Goal: Information Seeking & Learning: Understand process/instructions

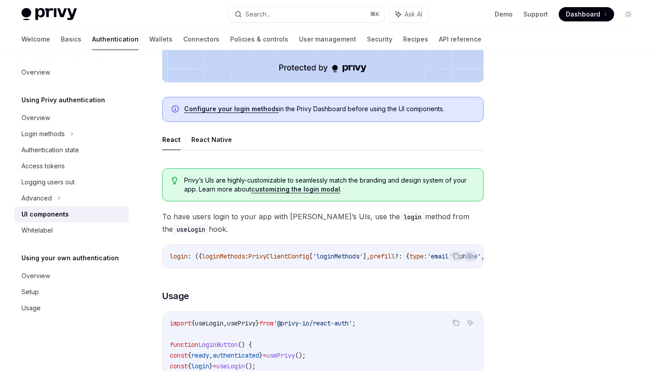
scroll to position [324, 0]
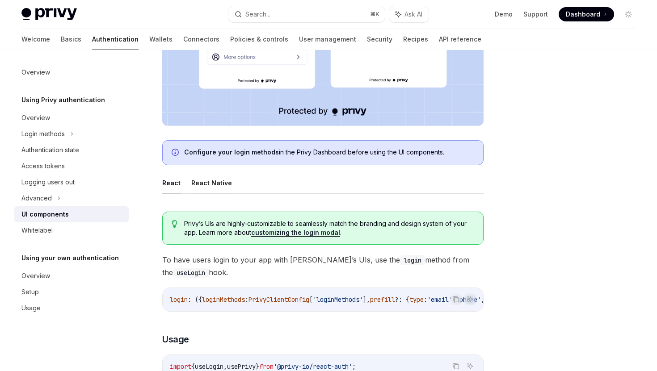
click at [216, 182] on button "React Native" at bounding box center [211, 182] width 41 height 21
type textarea "*"
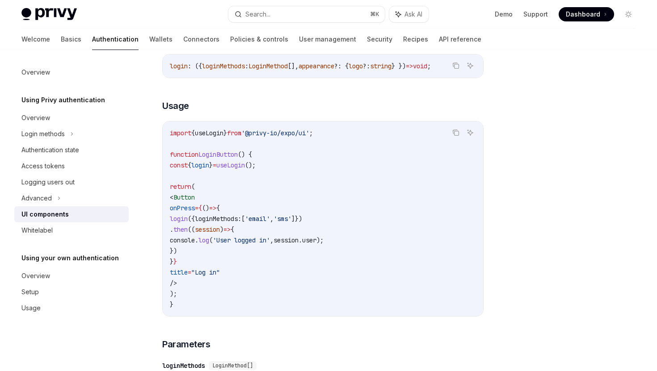
scroll to position [597, 0]
drag, startPoint x: 198, startPoint y: 200, endPoint x: 224, endPoint y: 286, distance: 89.8
click at [224, 286] on code "import { useLogin } from '@privy-io/expo/ui' ; function LoginButton () { const …" at bounding box center [323, 219] width 306 height 182
copy code "< Button onPress = { () => { login ({ loginMethods: [ 'email' , 'sms' ]}) . the…"
click at [338, 239] on code "import { useLogin } from '@privy-io/expo/ui' ; function LoginButton () { const …" at bounding box center [323, 219] width 306 height 182
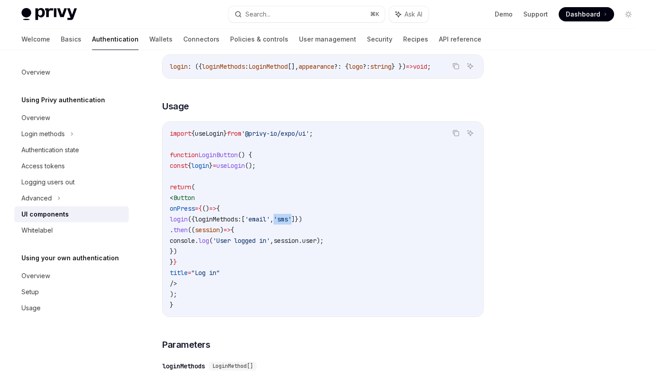
drag, startPoint x: 369, startPoint y: 222, endPoint x: 349, endPoint y: 221, distance: 19.7
click at [302, 221] on span "login ({ loginMethods: [ 'email' , 'sms' ]})" at bounding box center [236, 219] width 132 height 8
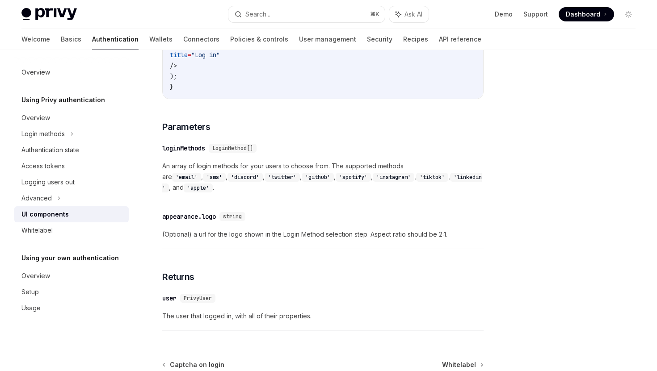
scroll to position [807, 0]
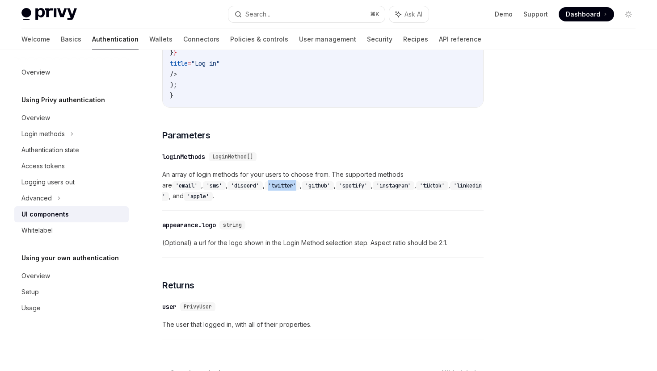
drag, startPoint x: 204, startPoint y: 187, endPoint x: 235, endPoint y: 187, distance: 30.8
click at [265, 187] on code "'twitter'" at bounding box center [282, 185] width 35 height 9
copy code "'twitter'"
click at [302, 189] on code "'github'" at bounding box center [318, 185] width 32 height 9
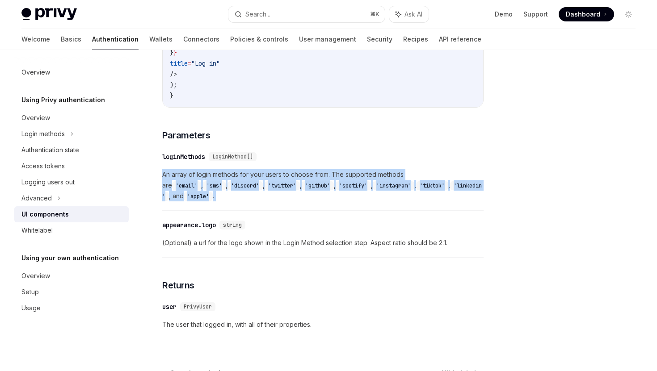
click at [302, 189] on code "'github'" at bounding box center [318, 185] width 32 height 9
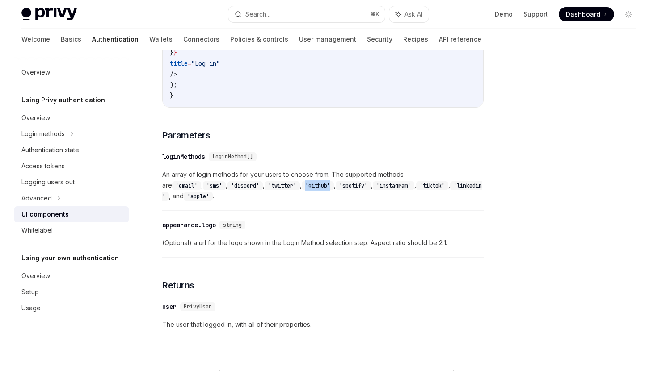
drag, startPoint x: 246, startPoint y: 189, endPoint x: 271, endPoint y: 189, distance: 25.5
click at [302, 189] on code "'github'" at bounding box center [318, 185] width 32 height 9
copy code "'github'"
drag, startPoint x: 325, startPoint y: 189, endPoint x: 355, endPoint y: 189, distance: 29.9
click at [373, 189] on code "'instagram'" at bounding box center [394, 185] width 42 height 9
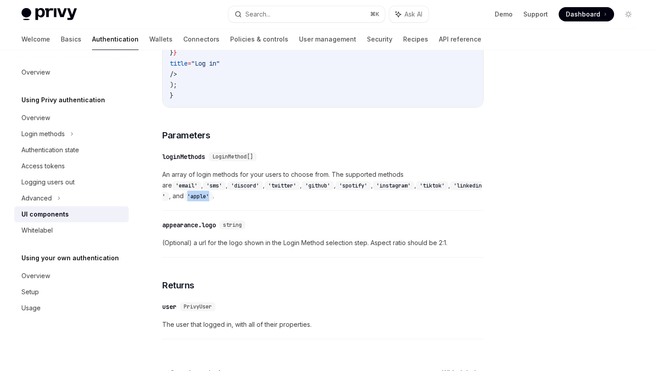
drag, startPoint x: 166, startPoint y: 198, endPoint x: 191, endPoint y: 198, distance: 25.0
click at [191, 198] on code "'apple'" at bounding box center [198, 196] width 29 height 9
copy code "'apple'"
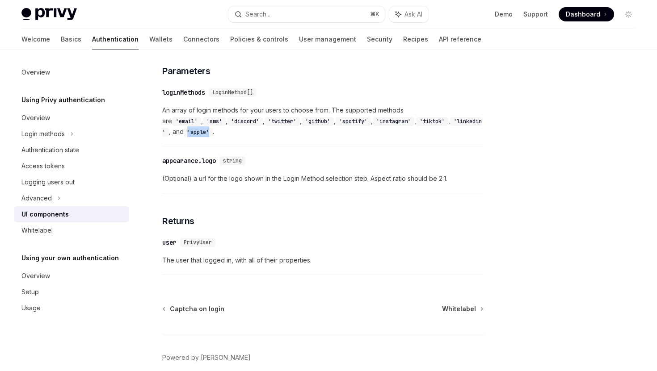
scroll to position [870, 0]
click at [372, 160] on div "​ appearance.logo string" at bounding box center [318, 161] width 312 height 11
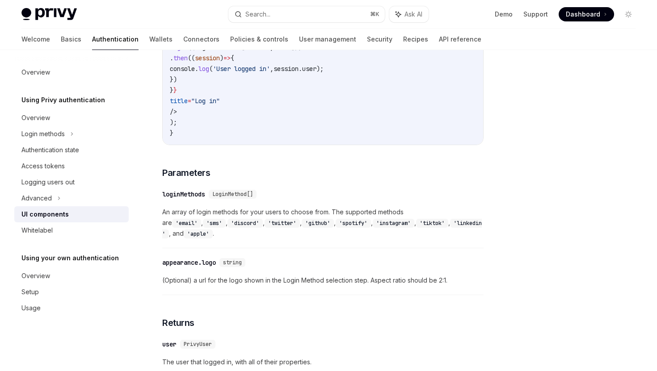
scroll to position [780, 0]
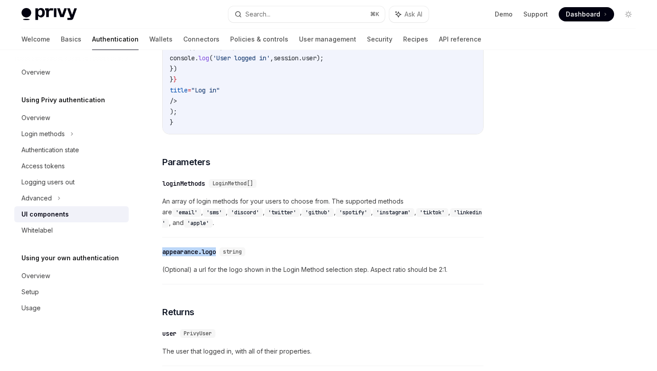
drag, startPoint x: 163, startPoint y: 252, endPoint x: 216, endPoint y: 252, distance: 53.2
click at [216, 252] on div "appearance.logo" at bounding box center [189, 252] width 54 height 9
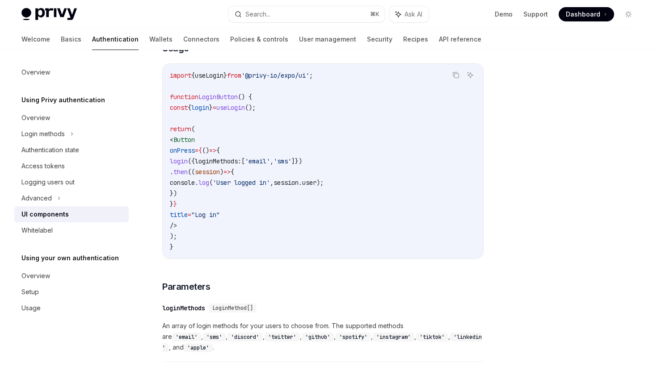
scroll to position [655, 0]
click at [213, 185] on span "(" at bounding box center [211, 183] width 4 height 8
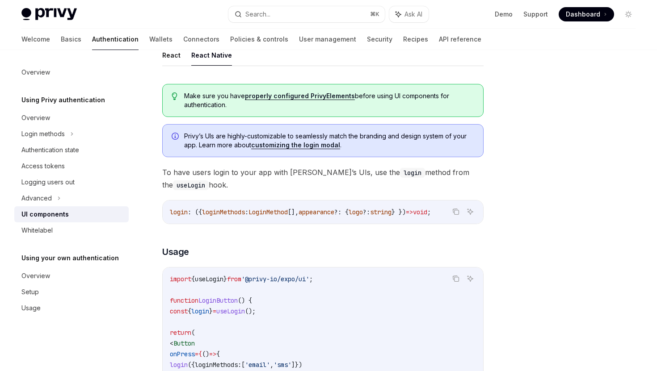
scroll to position [457, 0]
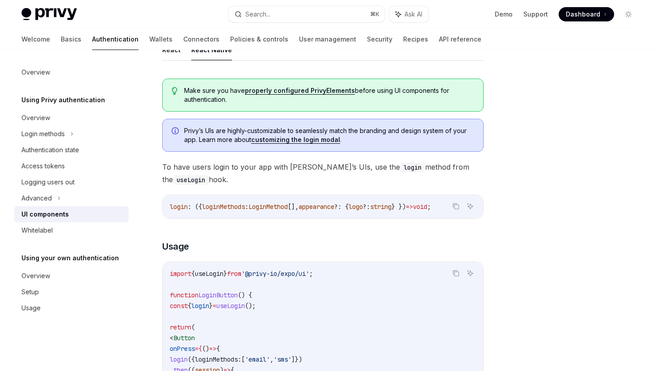
click at [305, 142] on link "customizing the login modal" at bounding box center [295, 140] width 89 height 8
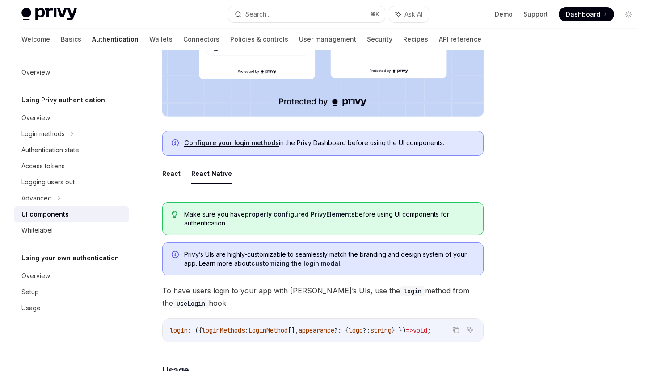
scroll to position [291, 0]
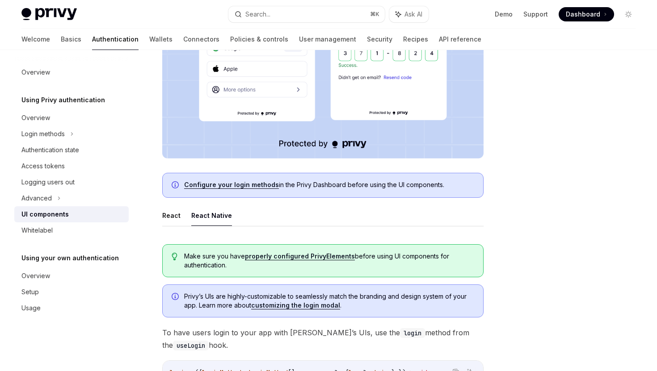
click at [254, 184] on link "Configure your login methods" at bounding box center [231, 185] width 95 height 8
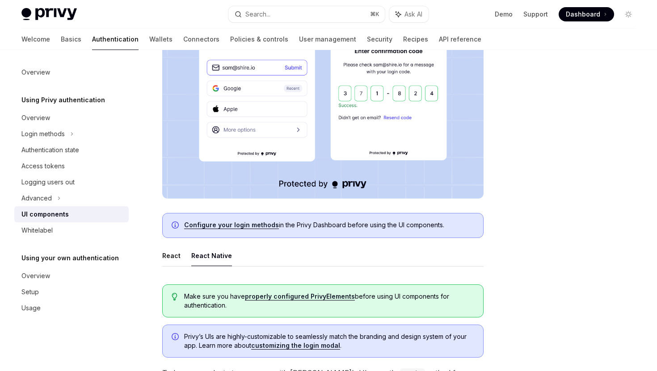
scroll to position [0, 0]
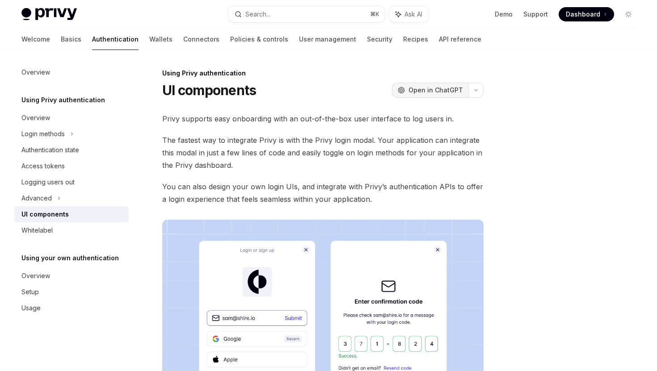
click at [433, 84] on button "OpenAI Open in ChatGPT" at bounding box center [430, 90] width 76 height 15
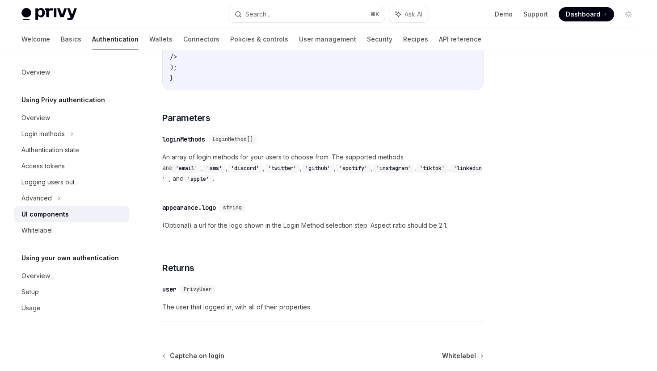
scroll to position [822, 0]
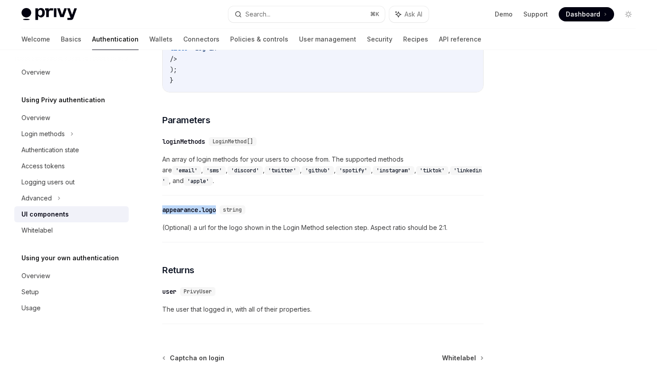
drag, startPoint x: 163, startPoint y: 211, endPoint x: 220, endPoint y: 214, distance: 56.8
click at [220, 214] on div "​ appearance.logo string" at bounding box center [205, 210] width 87 height 9
copy div "appearance.logo"
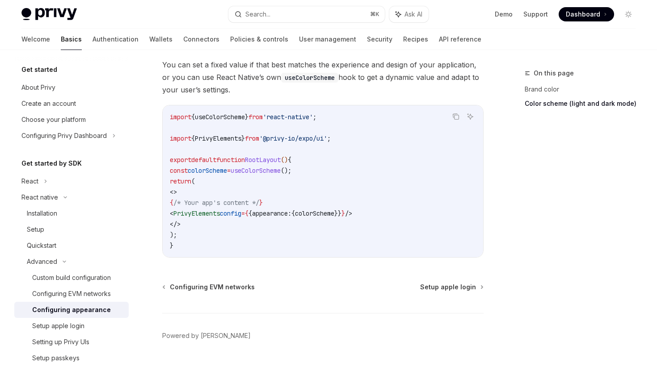
scroll to position [407, 0]
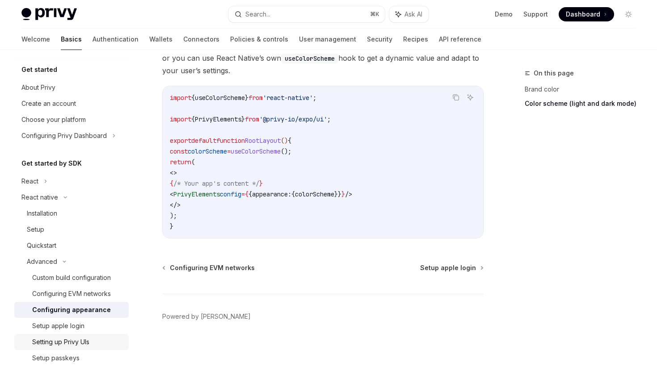
click at [70, 342] on div "Setting up Privy UIs" at bounding box center [60, 342] width 57 height 11
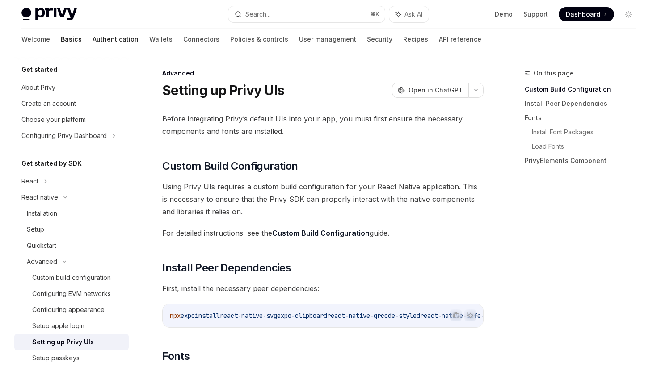
click at [93, 38] on link "Authentication" at bounding box center [116, 39] width 46 height 21
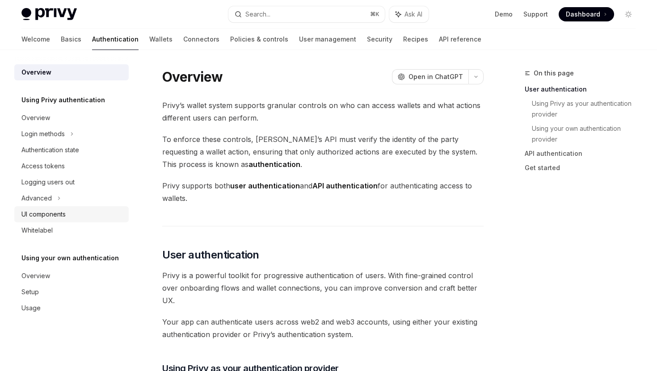
click at [66, 211] on div "UI components" at bounding box center [72, 214] width 102 height 11
type textarea "*"
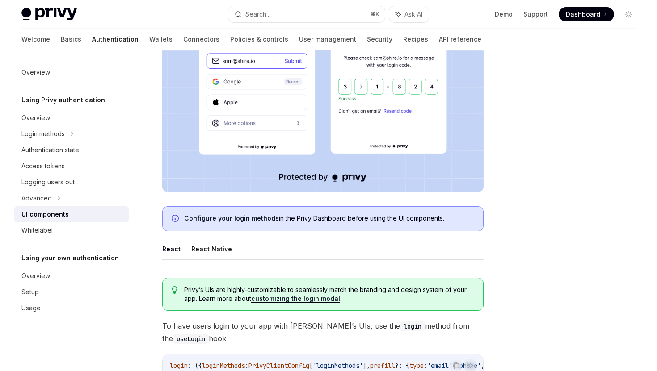
scroll to position [268, 0]
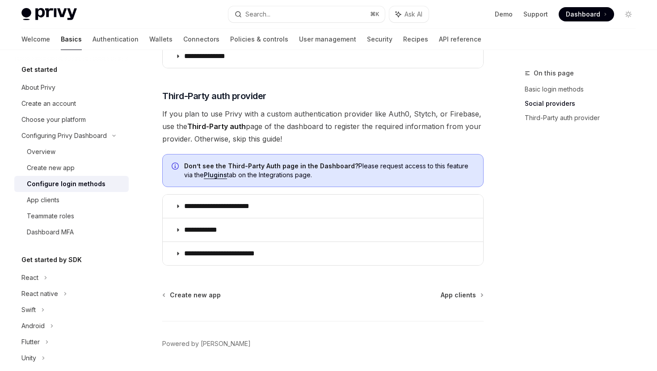
scroll to position [465, 0]
